Goal: Register for event/course

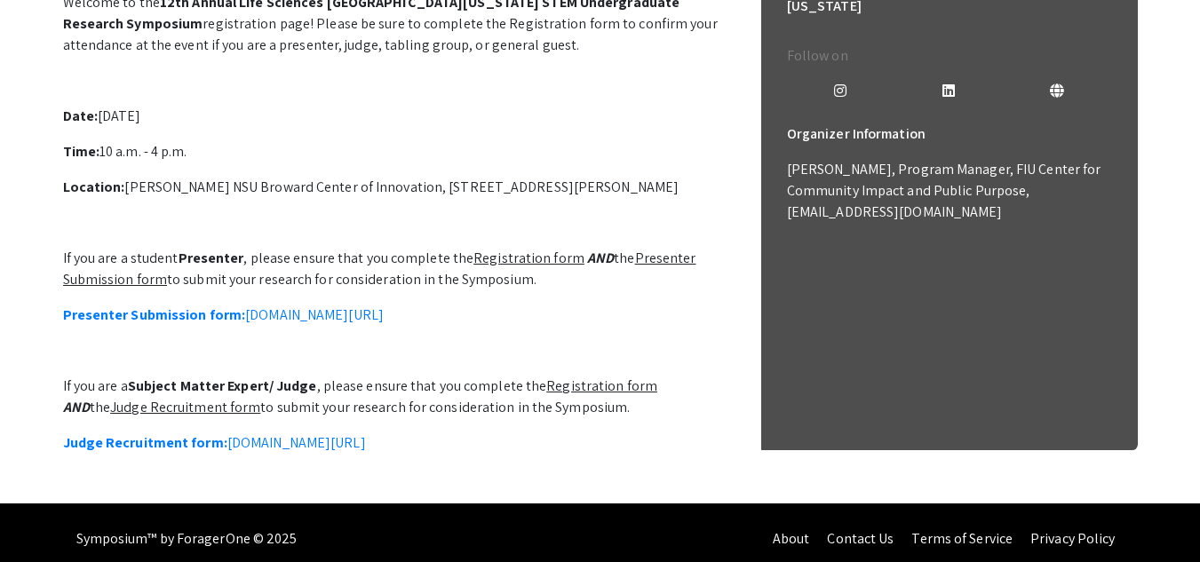
scroll to position [527, 0]
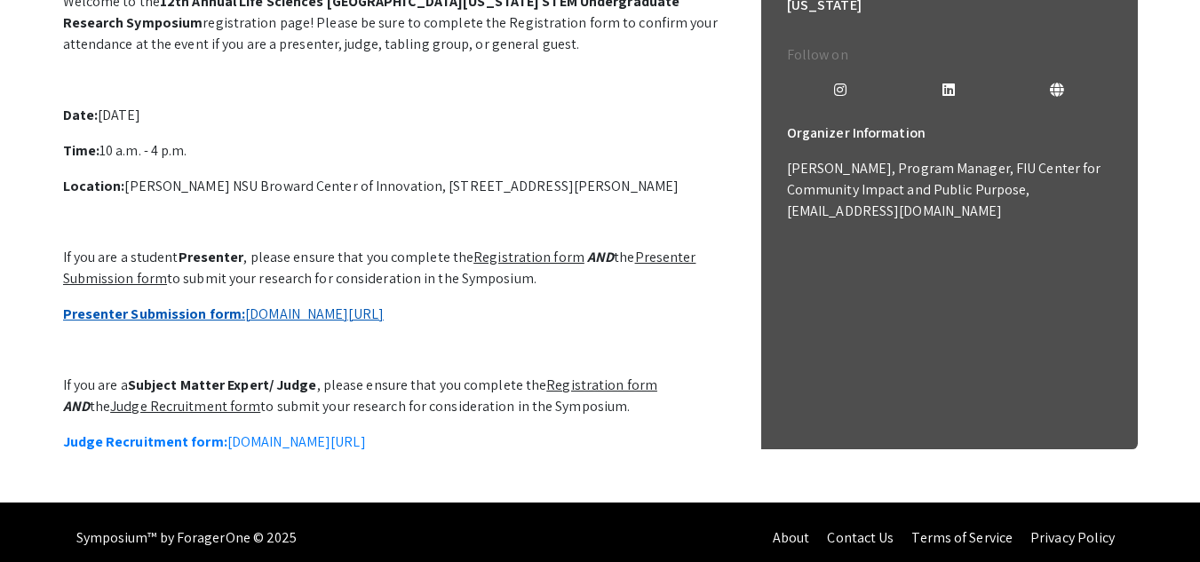
click at [384, 306] on link "Presenter Submission form: symposium.foragerone.com/lssfsymposium2025/submission" at bounding box center [223, 314] width 321 height 19
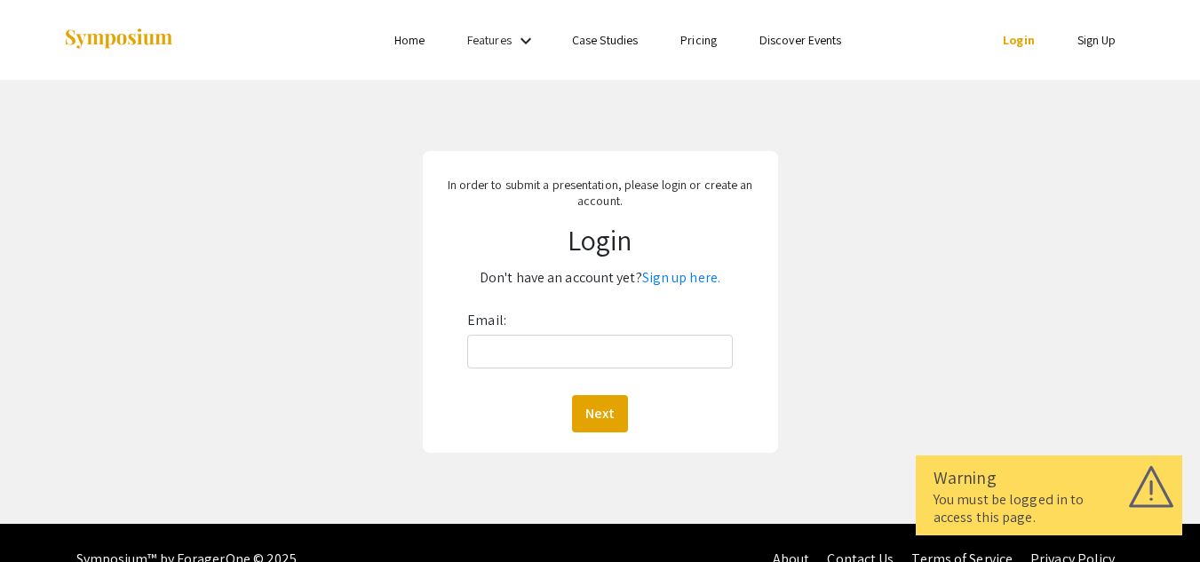
scroll to position [33, 0]
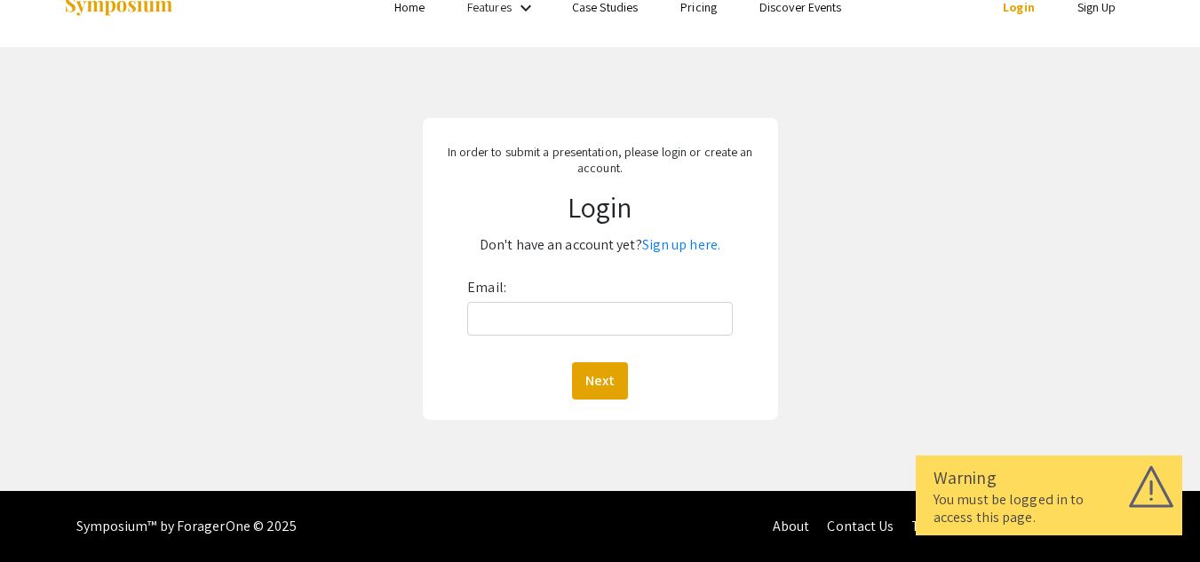
click at [583, 285] on div "Email: Next" at bounding box center [599, 337] width 265 height 126
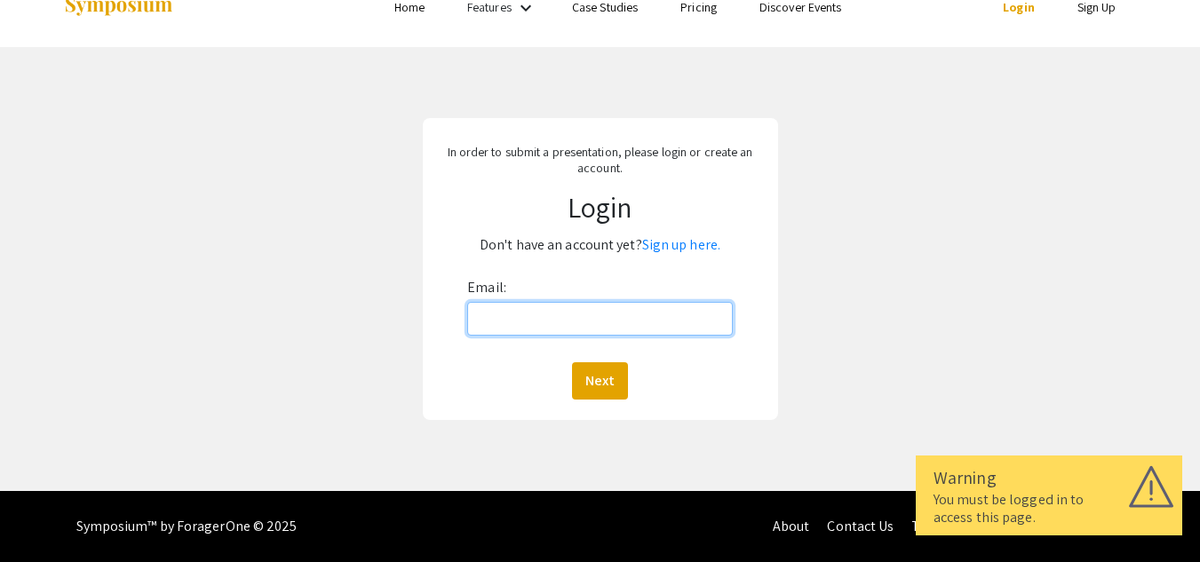
click at [607, 321] on input "Email:" at bounding box center [599, 319] width 265 height 34
type input "[EMAIL_ADDRESS][DOMAIN_NAME]"
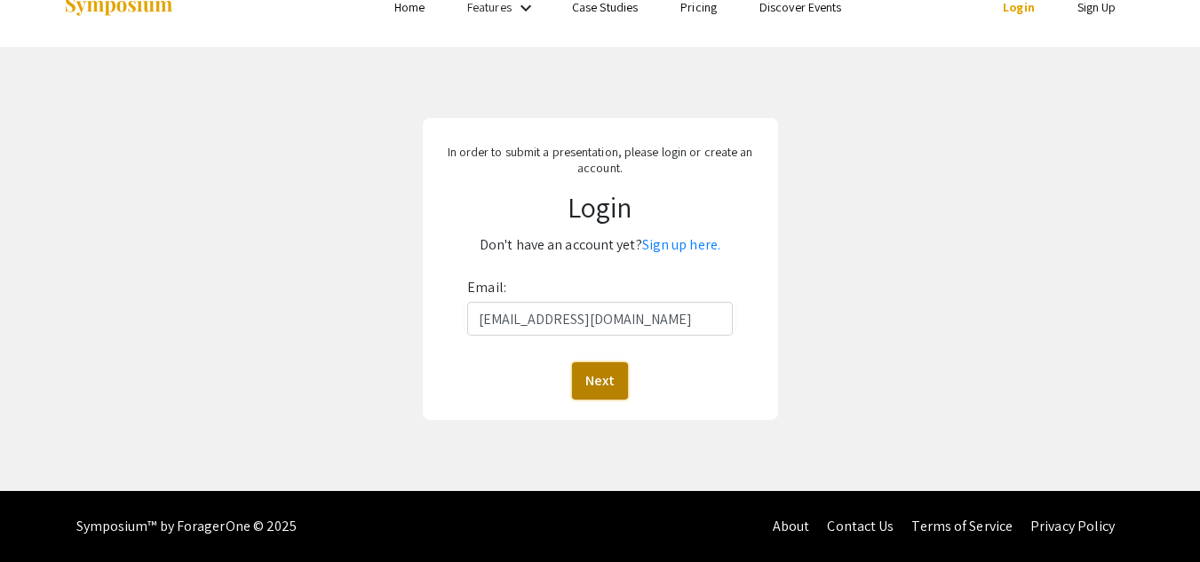
click at [617, 362] on button "Next" at bounding box center [600, 380] width 56 height 37
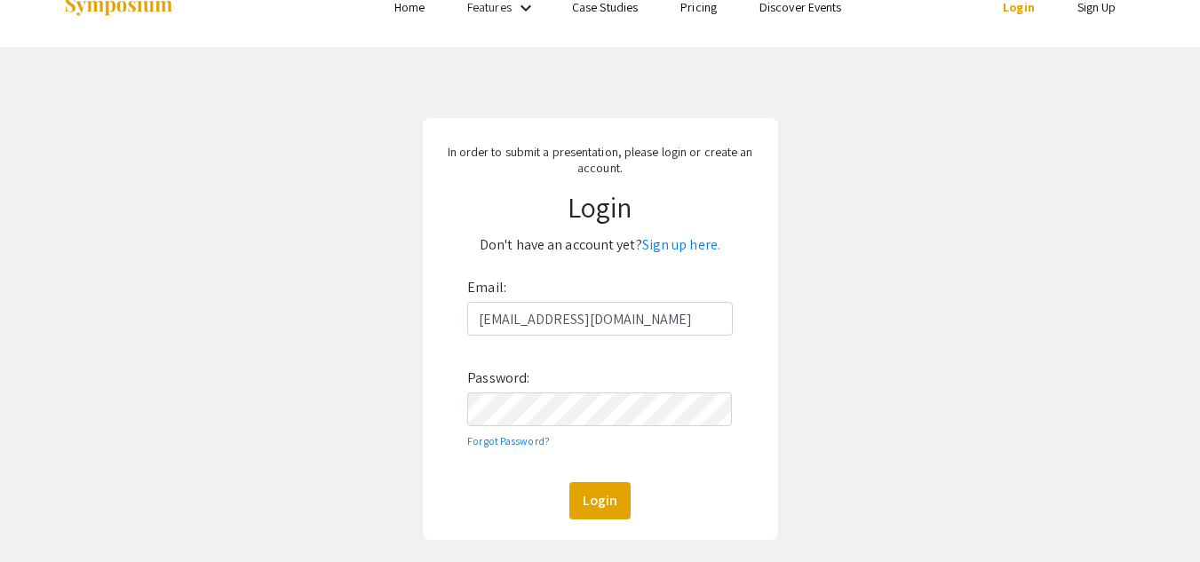
click at [608, 391] on div "Email: christinaalexis62@gmail.com Password: Forgot Password? Login" at bounding box center [599, 397] width 265 height 246
click at [569, 482] on button "Login" at bounding box center [599, 500] width 61 height 37
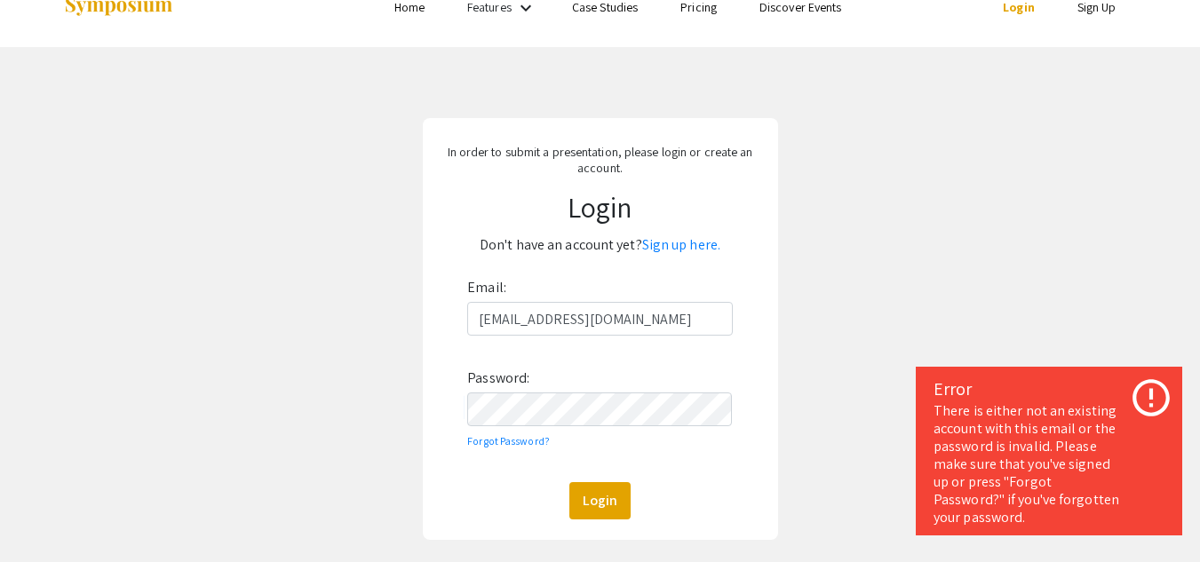
click at [1171, 404] on icon at bounding box center [1151, 398] width 44 height 44
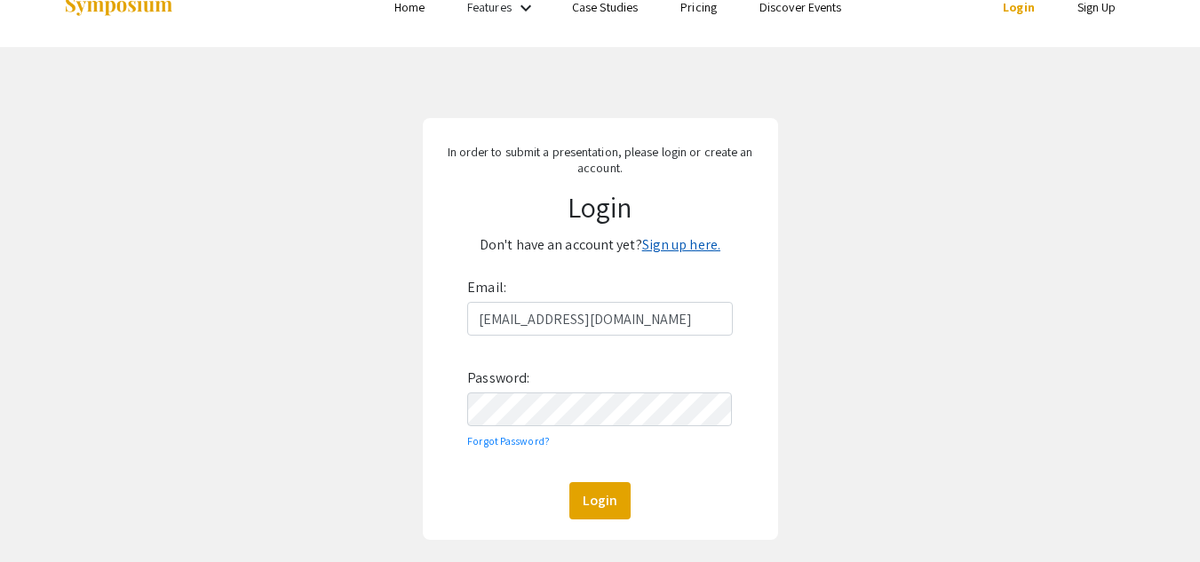
click at [676, 250] on link "Sign up here." at bounding box center [681, 244] width 78 height 19
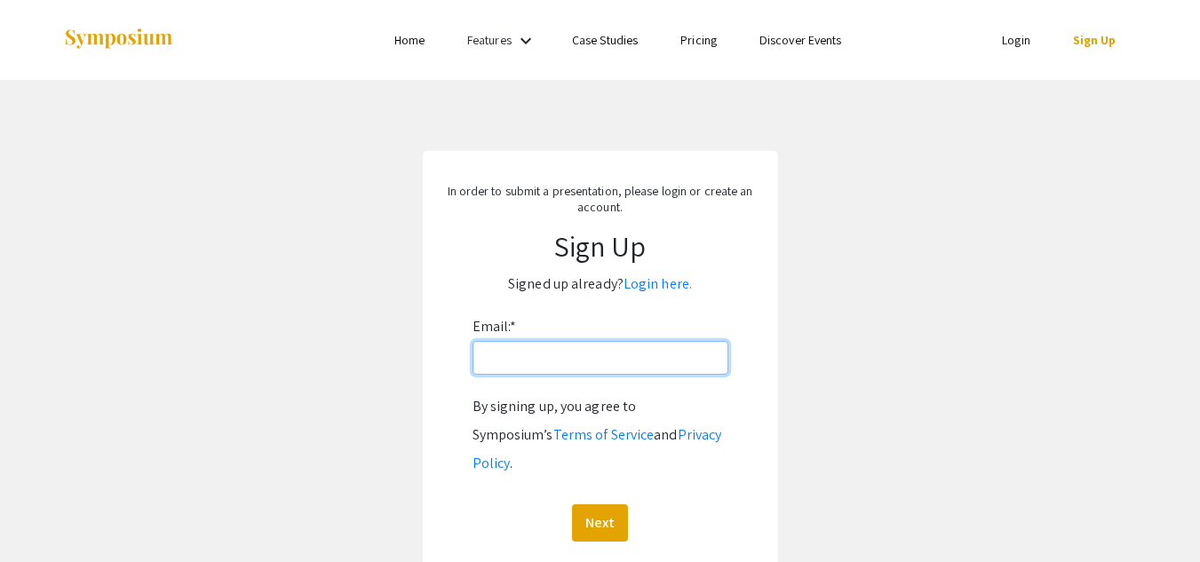
click at [616, 351] on input "Email: *" at bounding box center [600, 358] width 256 height 34
type input "christinaalexis62@gmail.com"
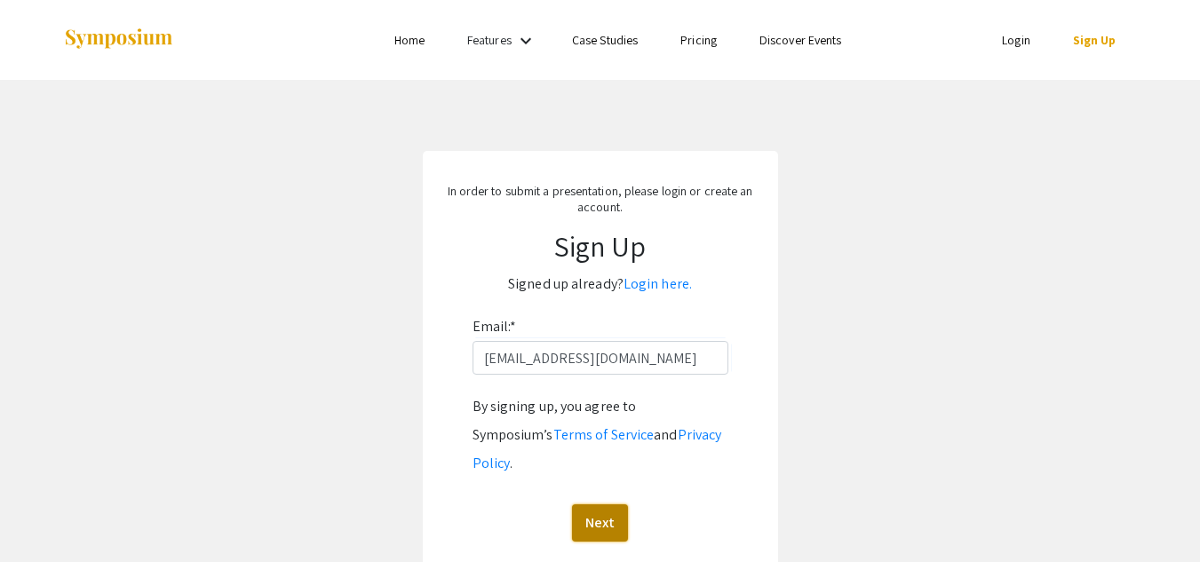
click at [604, 512] on button "Next" at bounding box center [600, 522] width 56 height 37
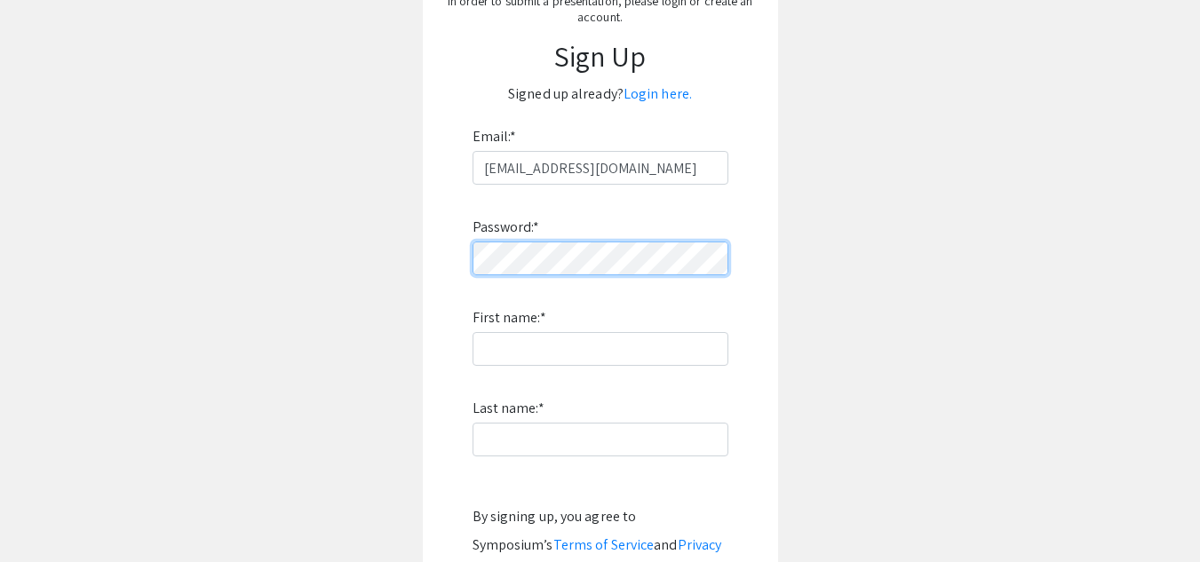
scroll to position [191, 0]
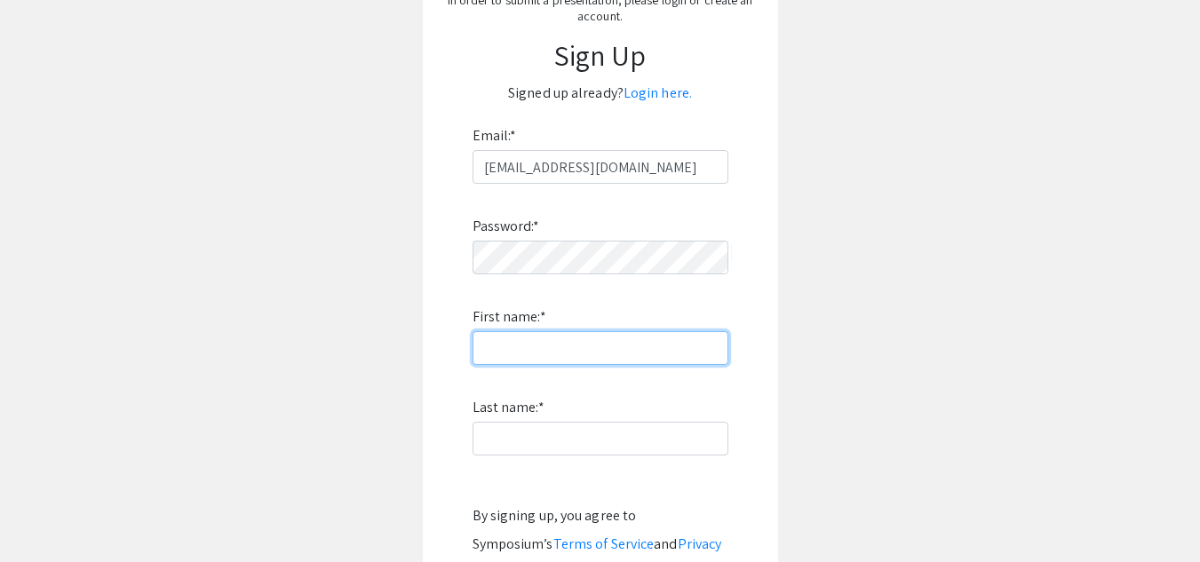
click at [615, 355] on input "First name: *" at bounding box center [600, 348] width 256 height 34
type input "Christina"
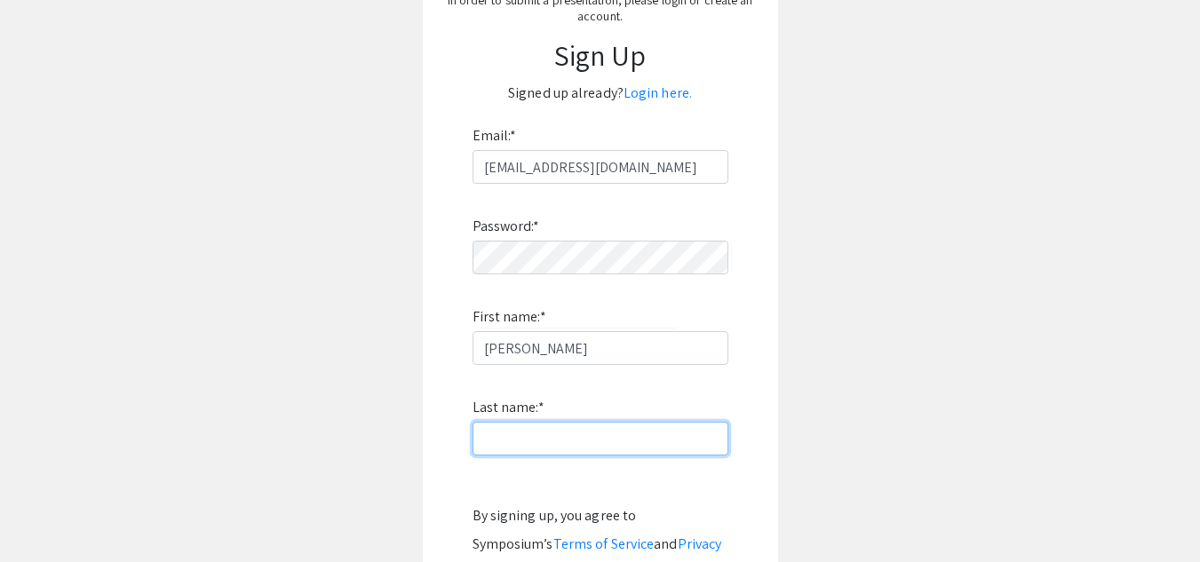
type input "Herrera"
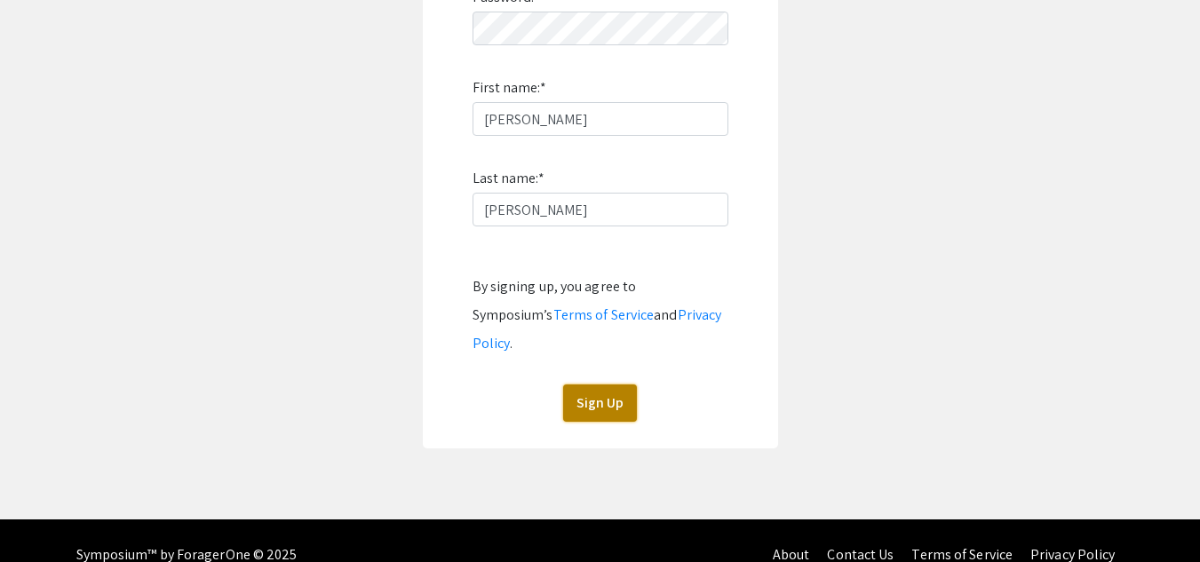
click at [607, 385] on button "Sign Up" at bounding box center [600, 403] width 74 height 37
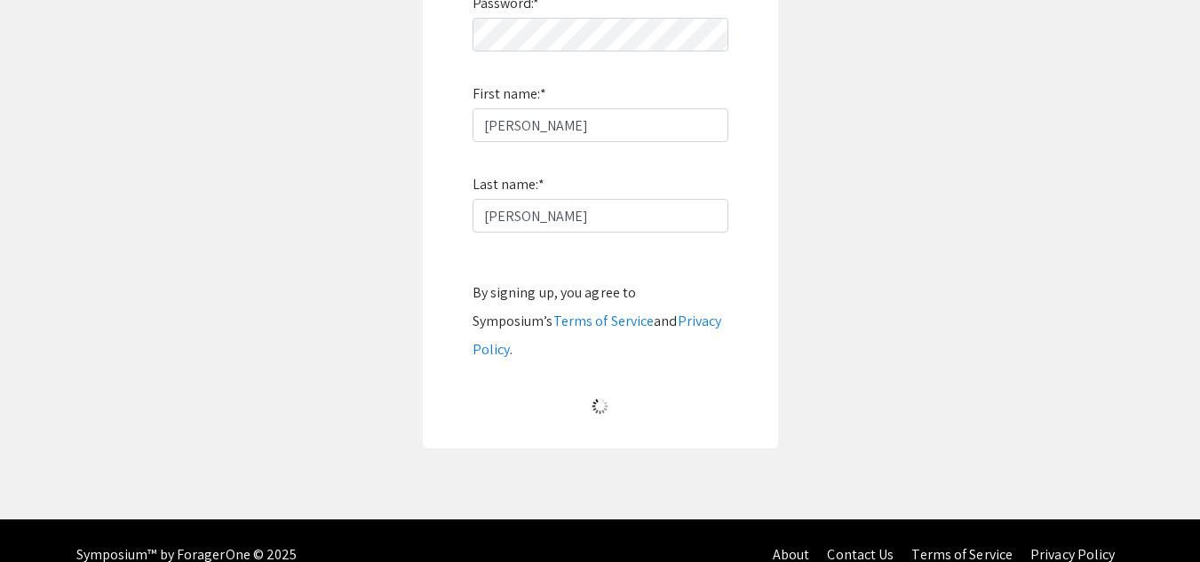
scroll to position [104, 0]
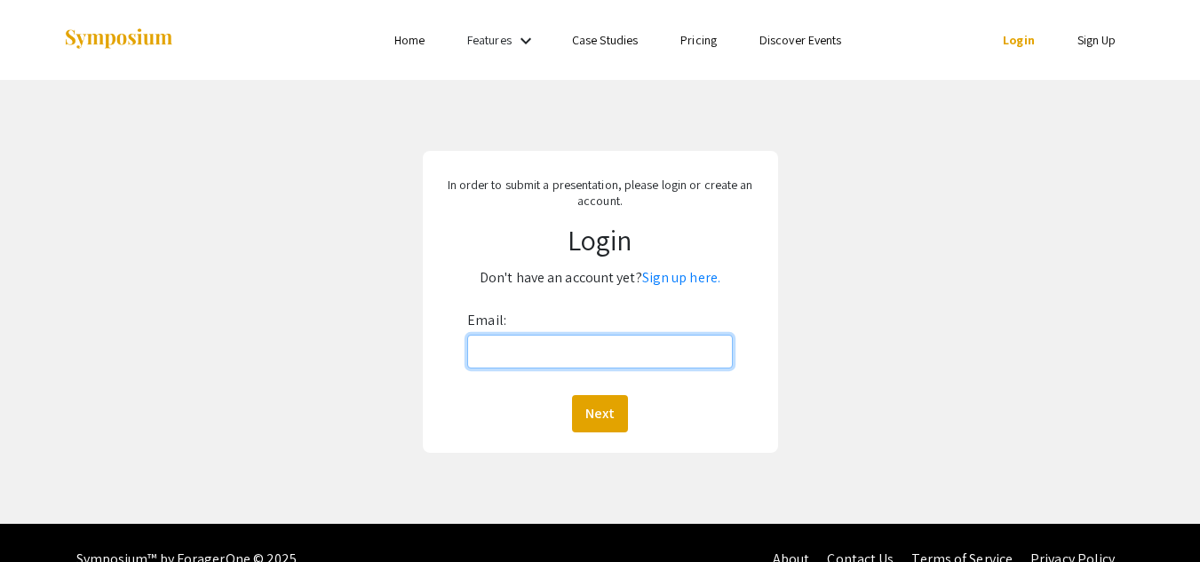
click at [591, 362] on input "Email:" at bounding box center [599, 352] width 265 height 34
type input "[EMAIL_ADDRESS][DOMAIN_NAME]"
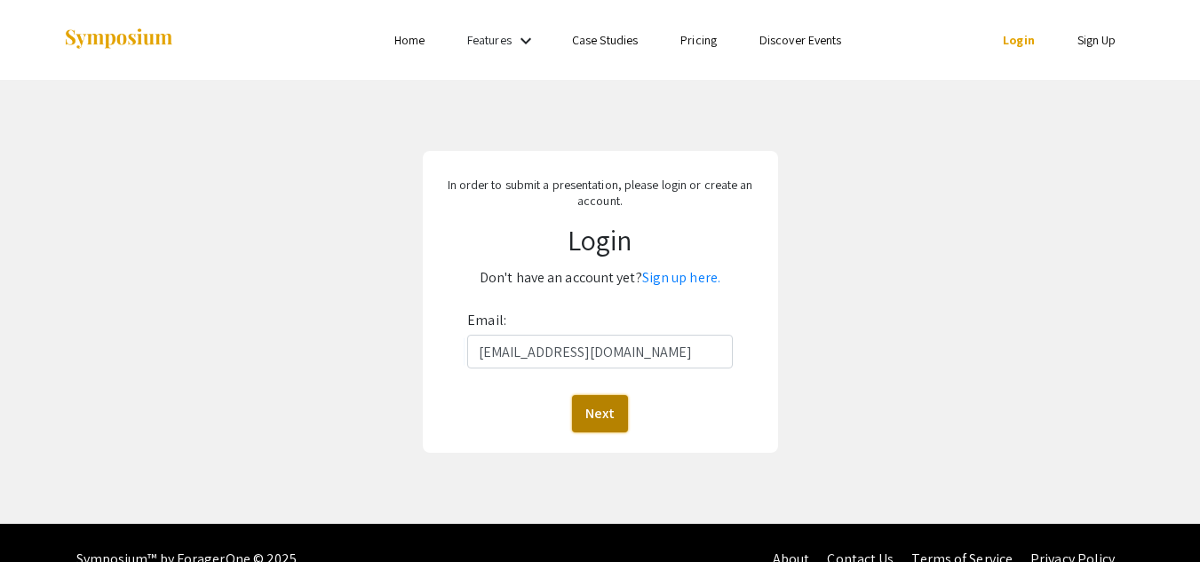
click at [602, 407] on button "Next" at bounding box center [600, 413] width 56 height 37
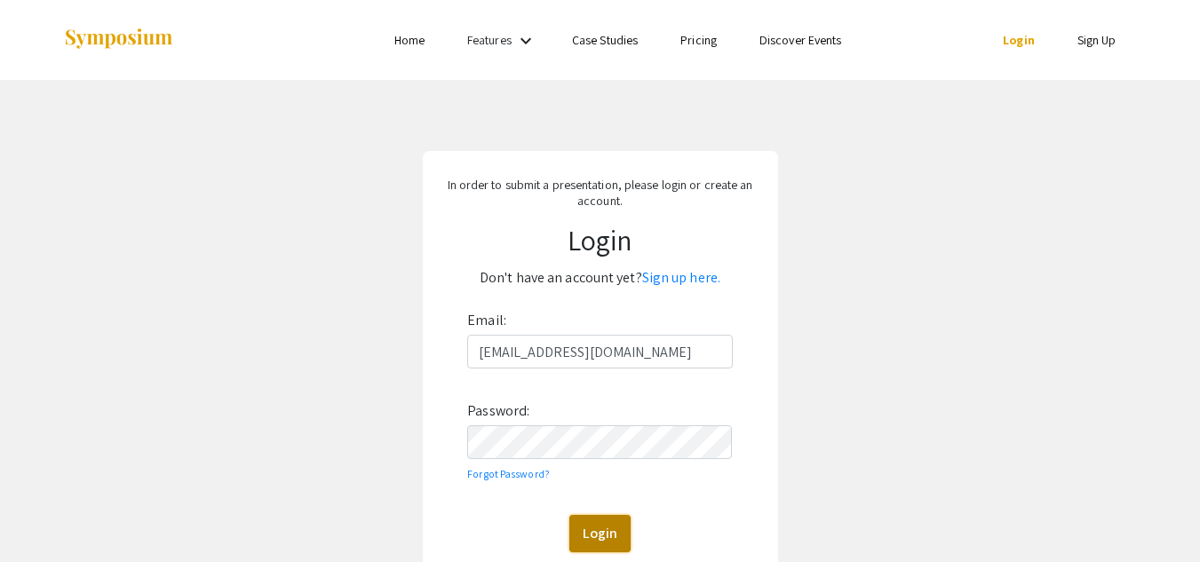
click at [592, 532] on button "Login" at bounding box center [599, 533] width 61 height 37
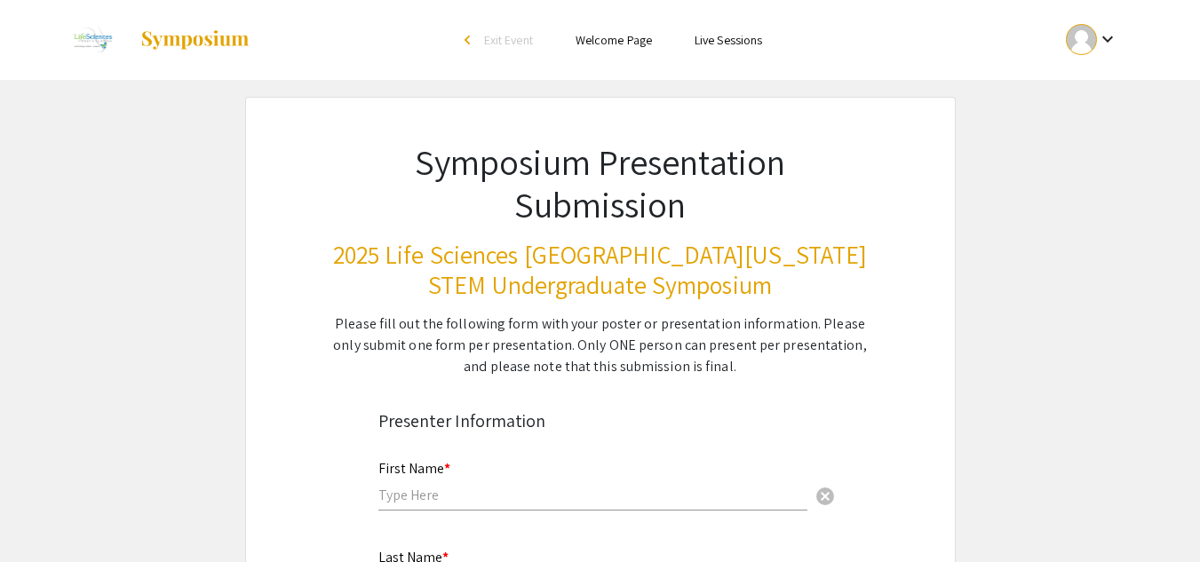
click at [702, 294] on h3 "2025 Life Sciences [GEOGRAPHIC_DATA][US_STATE] STEM Undergraduate Symposium" at bounding box center [600, 270] width 536 height 60
click at [693, 322] on div "Please fill out the following form with your poster or presentation information…" at bounding box center [600, 346] width 536 height 64
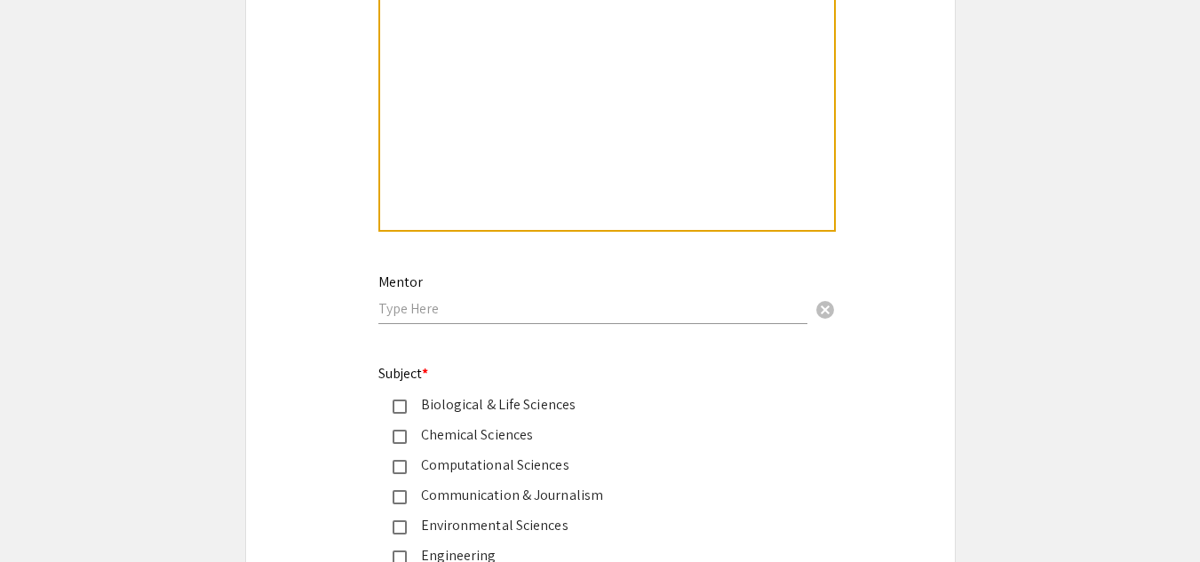
scroll to position [2234, 0]
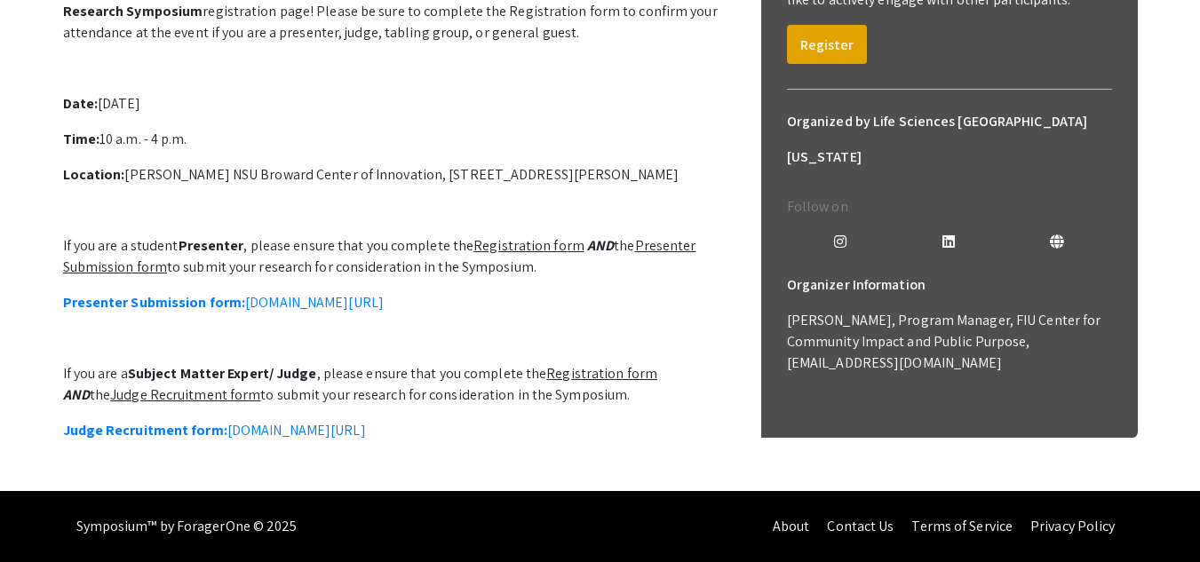
scroll to position [560, 0]
